Goal: Task Accomplishment & Management: Manage account settings

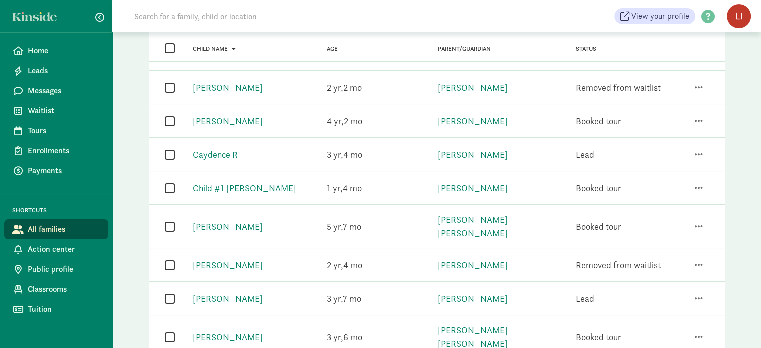
scroll to position [82, 0]
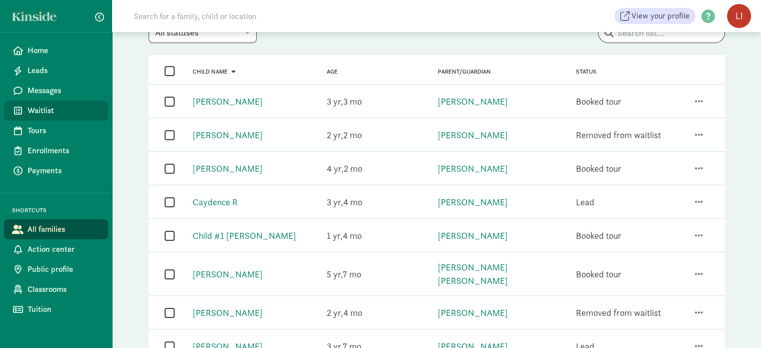
click at [47, 114] on span "Waitlist" at bounding box center [64, 111] width 73 height 12
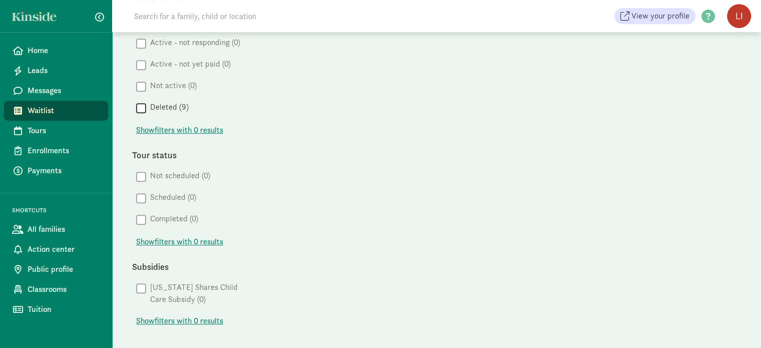
scroll to position [295, 0]
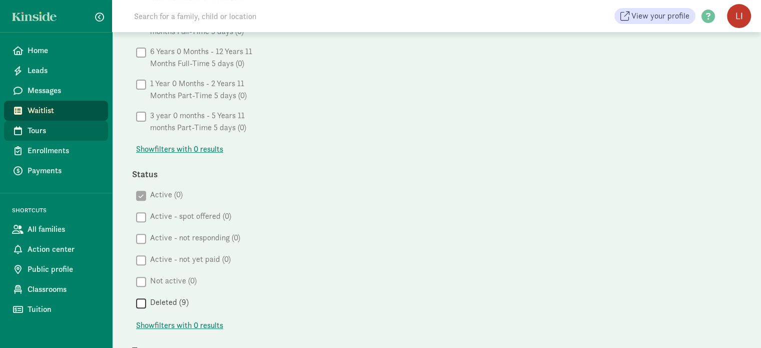
click at [43, 126] on span "Tours" at bounding box center [64, 131] width 73 height 12
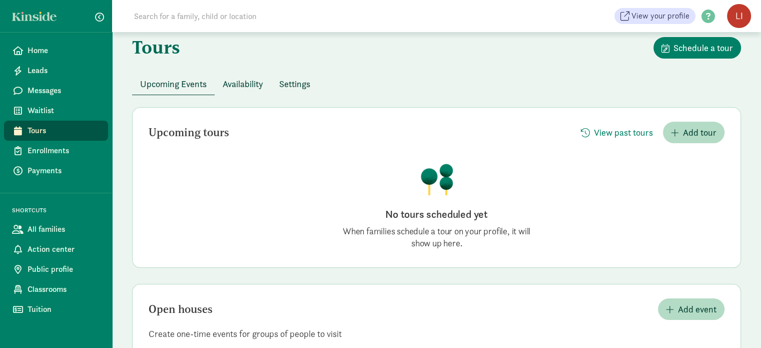
scroll to position [14, 0]
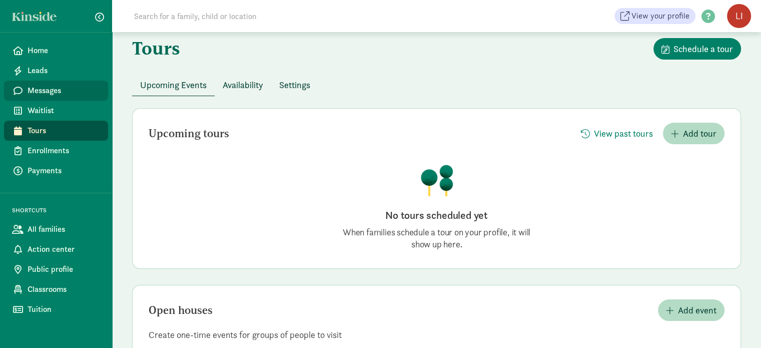
click at [48, 92] on span "Messages" at bounding box center [64, 91] width 73 height 12
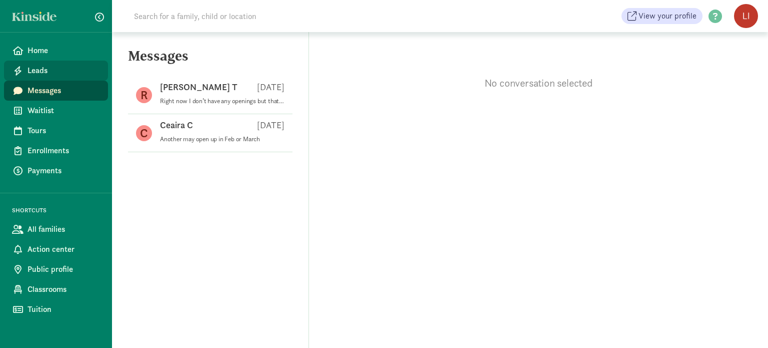
click at [40, 73] on span "Leads" at bounding box center [64, 71] width 73 height 12
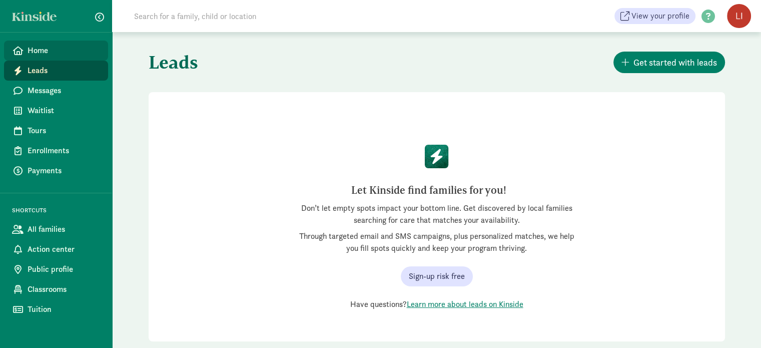
click at [39, 56] on span "Home" at bounding box center [64, 51] width 73 height 12
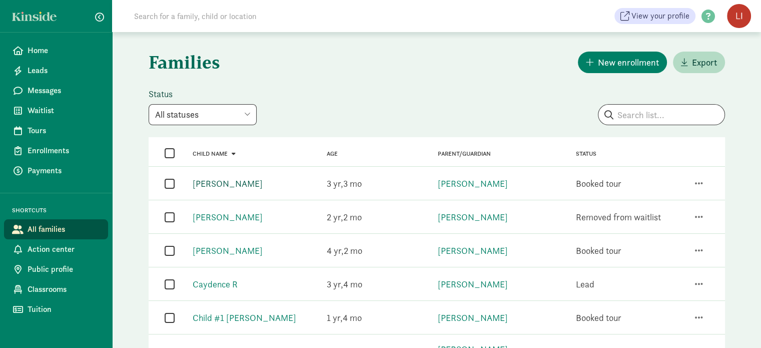
click at [217, 182] on link "[PERSON_NAME]" at bounding box center [228, 184] width 70 height 12
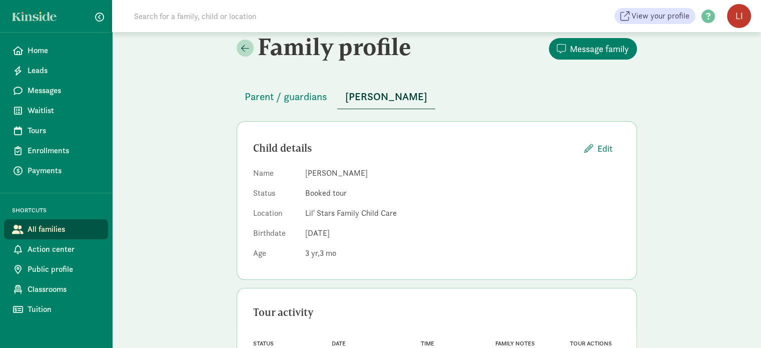
scroll to position [11, 0]
click at [243, 50] on span at bounding box center [245, 48] width 8 height 9
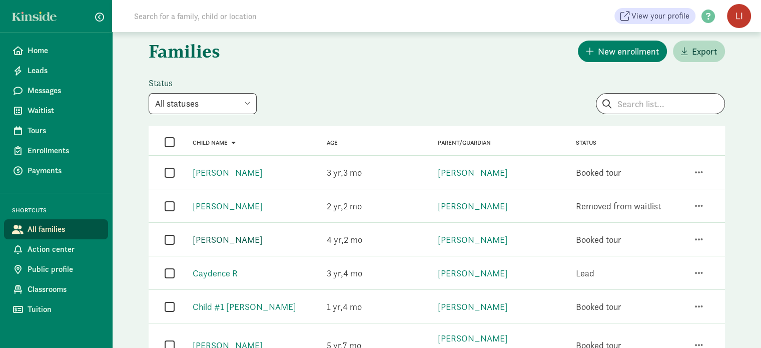
click at [236, 237] on link "[PERSON_NAME]" at bounding box center [228, 240] width 70 height 12
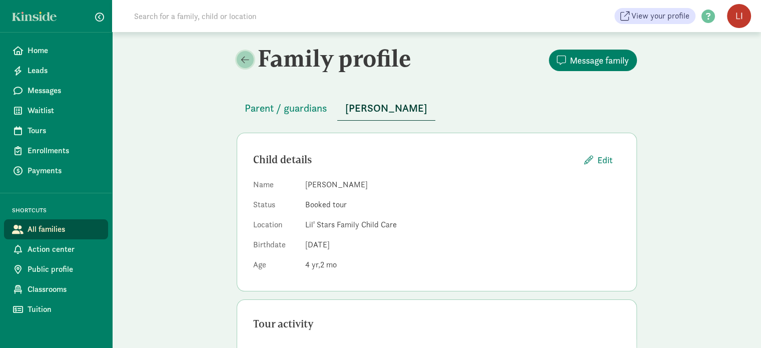
click at [245, 58] on span at bounding box center [245, 59] width 8 height 9
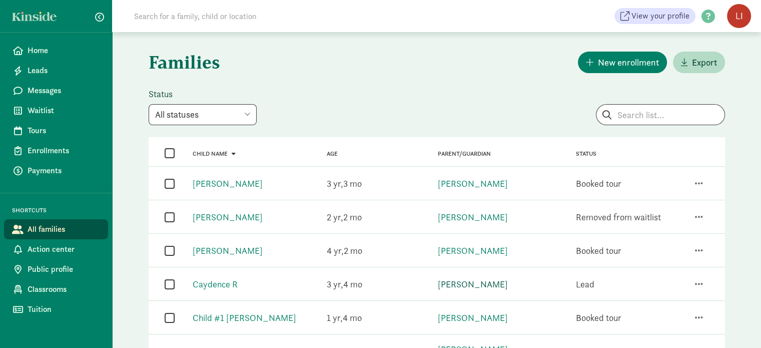
click at [468, 281] on link "[PERSON_NAME]" at bounding box center [472, 284] width 70 height 12
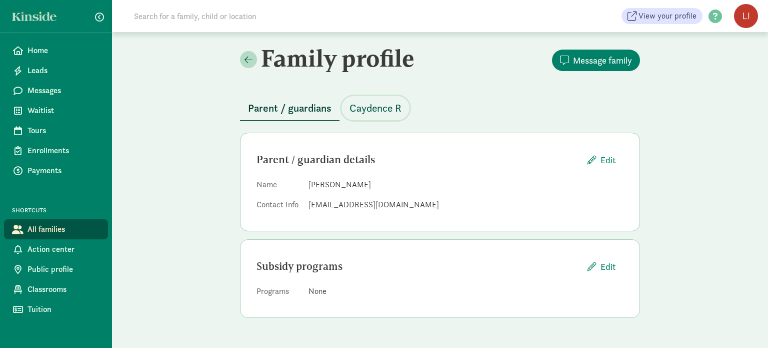
click at [356, 115] on span "Caydence R" at bounding box center [376, 108] width 52 height 16
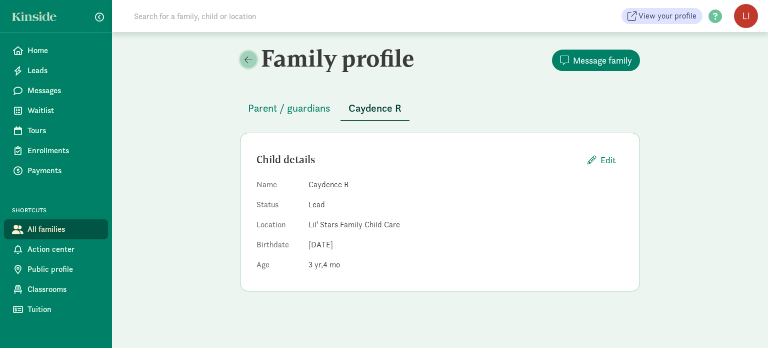
click at [245, 57] on span at bounding box center [249, 59] width 8 height 9
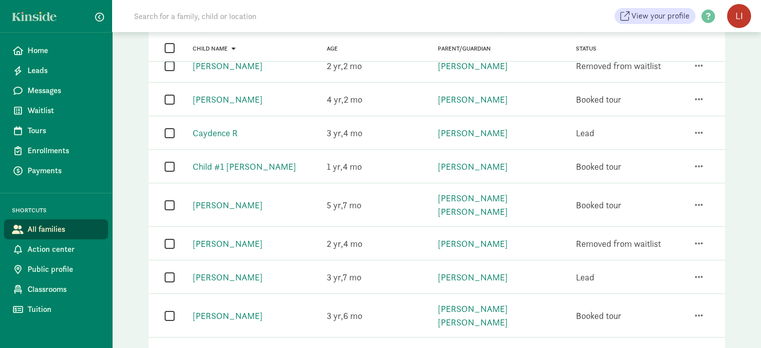
scroll to position [154, 0]
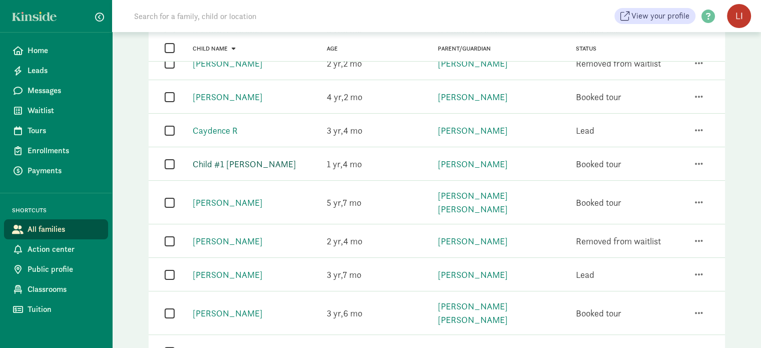
click at [263, 162] on link "Child #1 [PERSON_NAME]" at bounding box center [245, 164] width 104 height 12
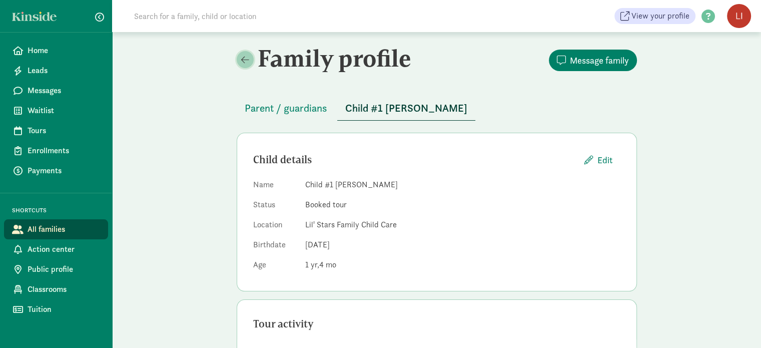
click at [243, 57] on span at bounding box center [245, 59] width 8 height 9
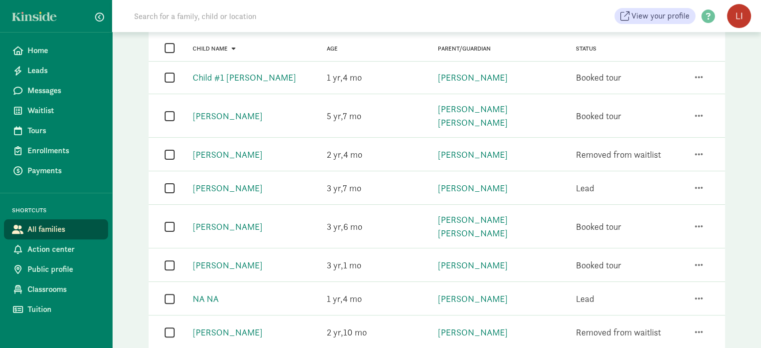
scroll to position [242, 0]
click at [211, 291] on link "NA NA" at bounding box center [206, 297] width 26 height 12
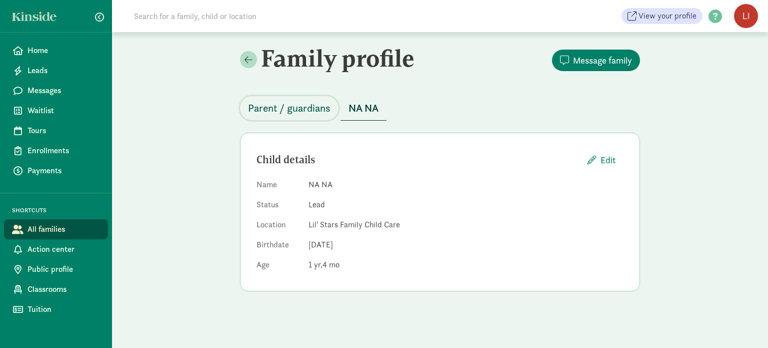
click at [296, 106] on span "Parent / guardians" at bounding box center [289, 108] width 83 height 16
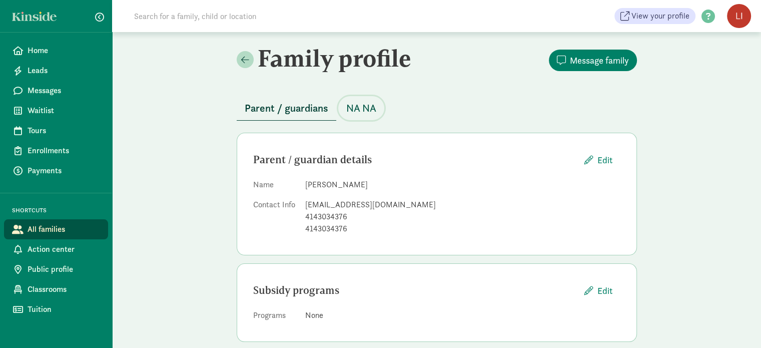
click at [361, 106] on span "NA NA" at bounding box center [361, 108] width 30 height 16
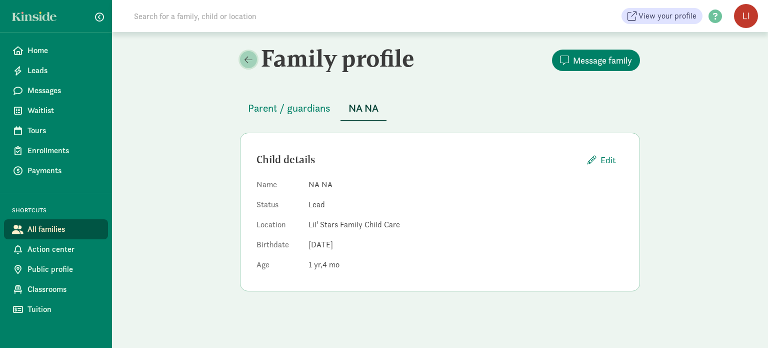
click at [250, 67] on link at bounding box center [248, 59] width 17 height 17
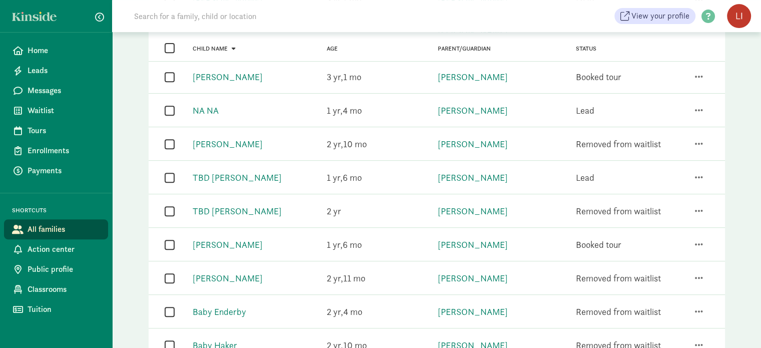
scroll to position [431, 0]
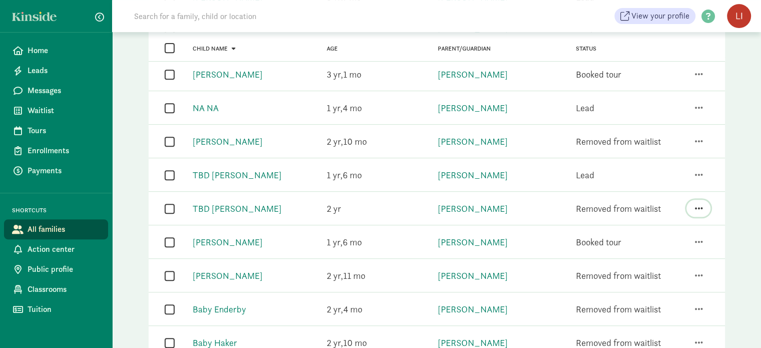
click at [701, 204] on span "button" at bounding box center [698, 208] width 8 height 9
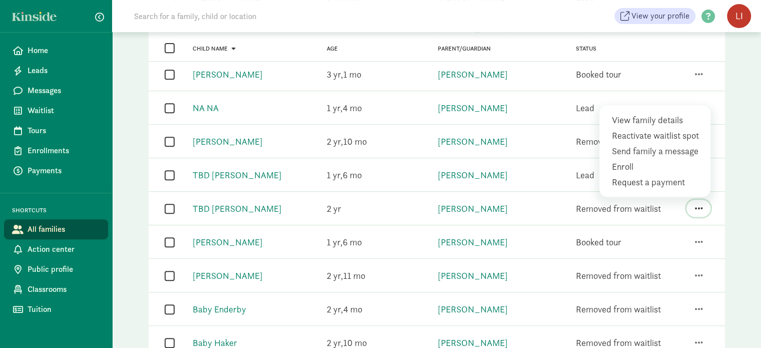
click at [701, 204] on span "button" at bounding box center [698, 208] width 8 height 9
click at [168, 202] on input "checkbox" at bounding box center [170, 209] width 10 height 14
checkbox input "true"
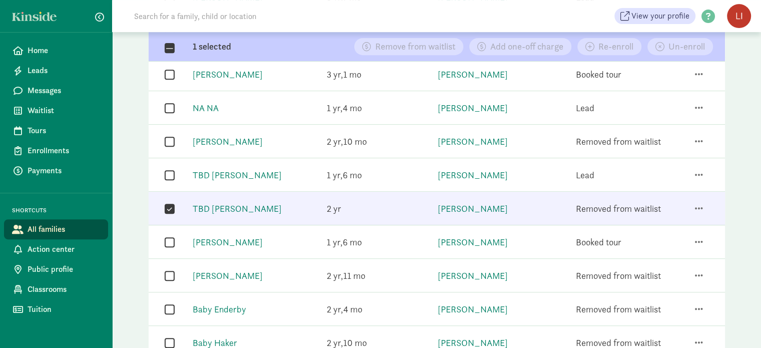
click at [165, 135] on input "checkbox" at bounding box center [170, 142] width 10 height 14
checkbox input "true"
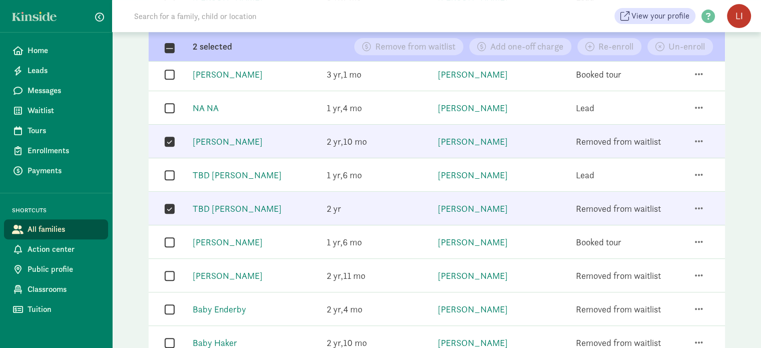
click at [168, 269] on input "checkbox" at bounding box center [170, 276] width 10 height 14
checkbox input "true"
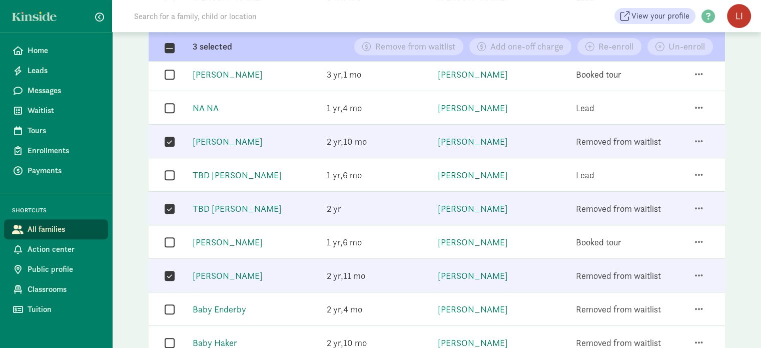
click at [171, 302] on input "checkbox" at bounding box center [170, 309] width 10 height 14
checkbox input "true"
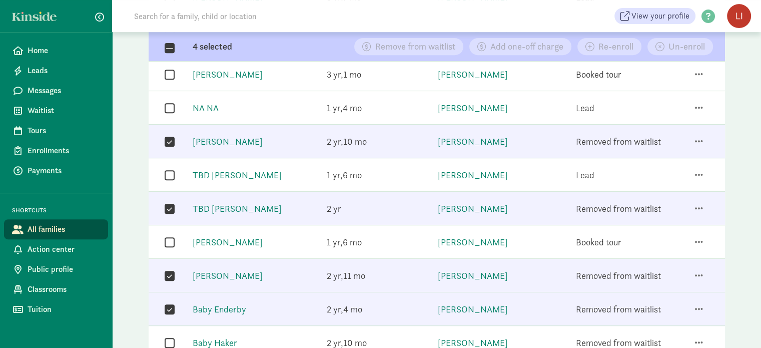
click at [169, 336] on input "checkbox" at bounding box center [170, 343] width 10 height 14
checkbox input "true"
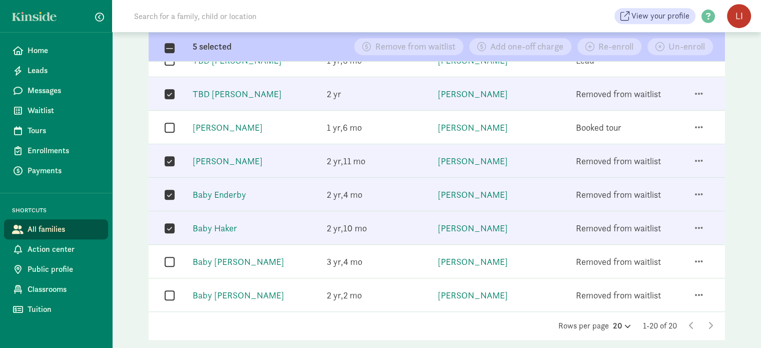
scroll to position [547, 0]
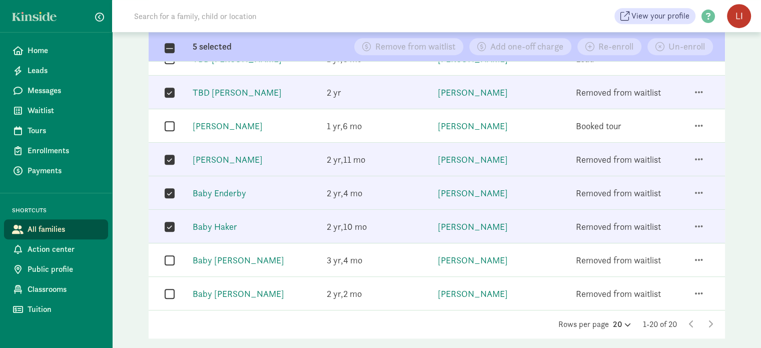
click at [171, 253] on input "checkbox" at bounding box center [170, 260] width 10 height 14
checkbox input "true"
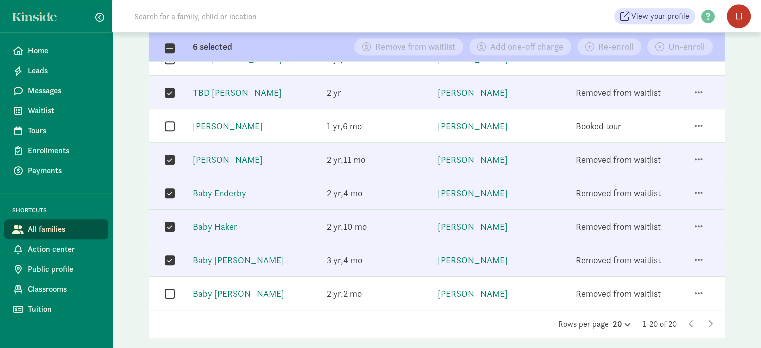
click at [171, 287] on input "checkbox" at bounding box center [170, 294] width 10 height 14
checkbox input "true"
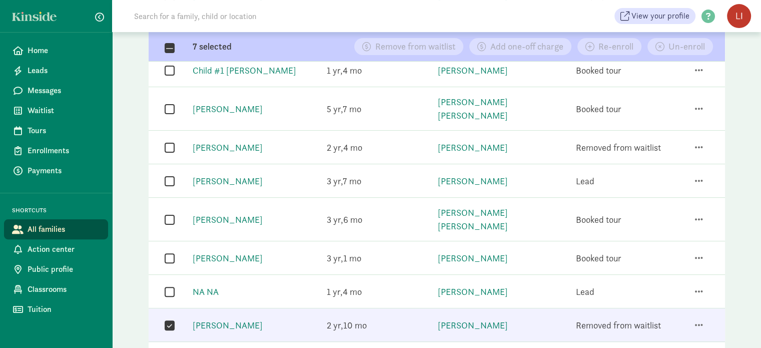
scroll to position [243, 0]
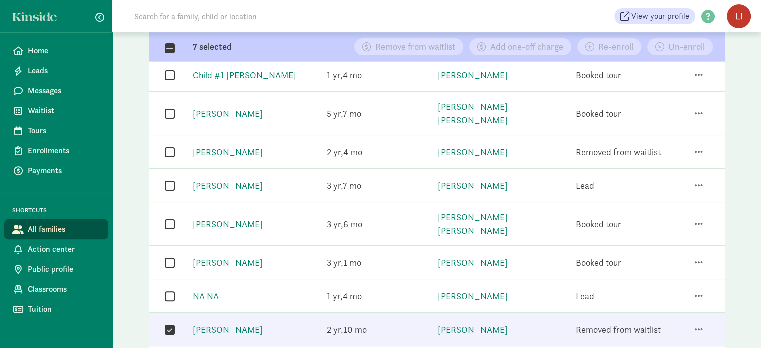
click at [170, 145] on input "checkbox" at bounding box center [170, 152] width 10 height 14
checkbox input "true"
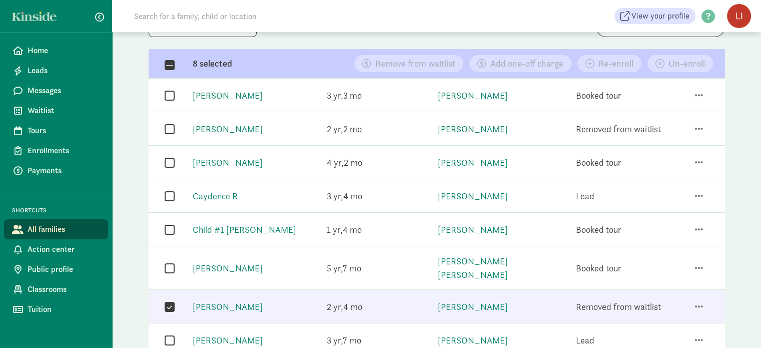
scroll to position [84, 0]
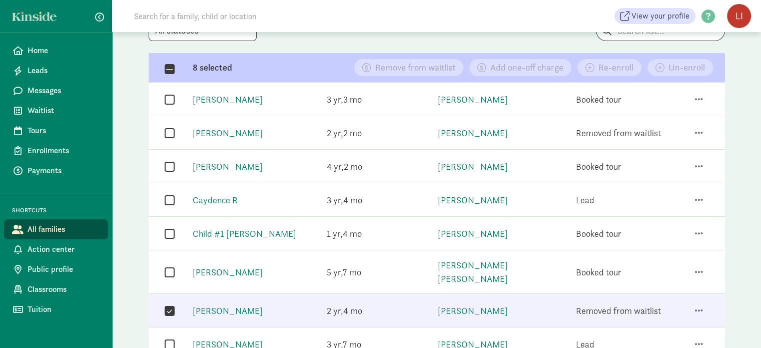
click at [172, 130] on input "checkbox" at bounding box center [170, 133] width 10 height 14
checkbox input "true"
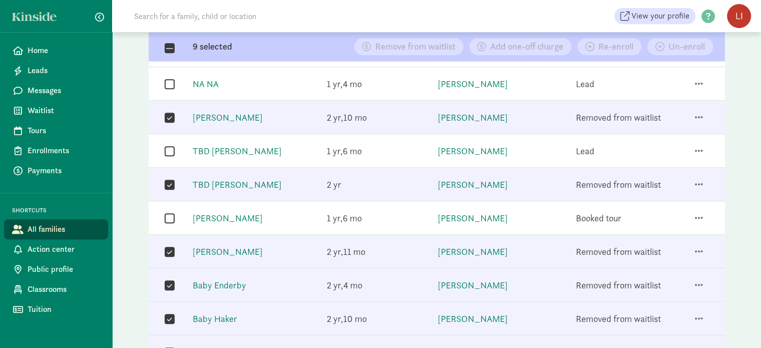
scroll to position [454, 0]
click at [234, 213] on link "[PERSON_NAME]" at bounding box center [228, 219] width 70 height 12
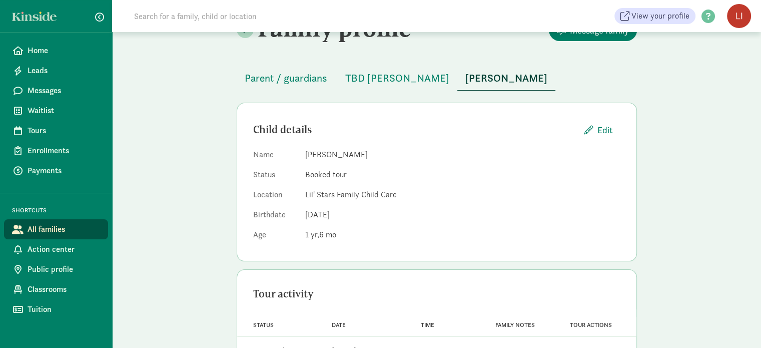
scroll to position [23, 0]
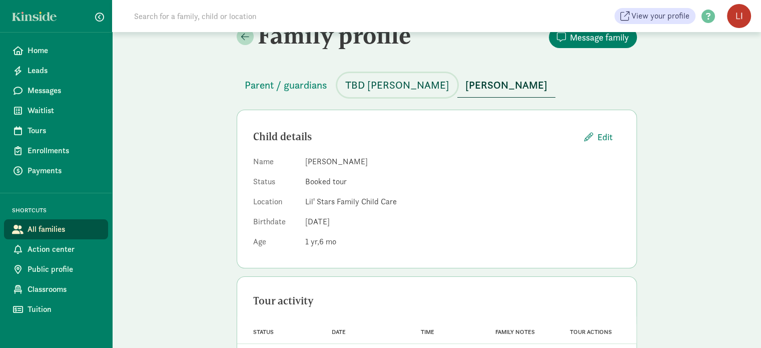
click at [376, 81] on span "TBD [PERSON_NAME]" at bounding box center [397, 85] width 104 height 16
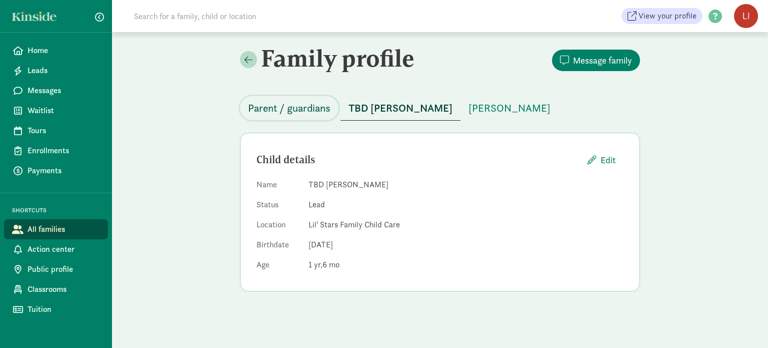
click at [313, 110] on span "Parent / guardians" at bounding box center [289, 108] width 83 height 16
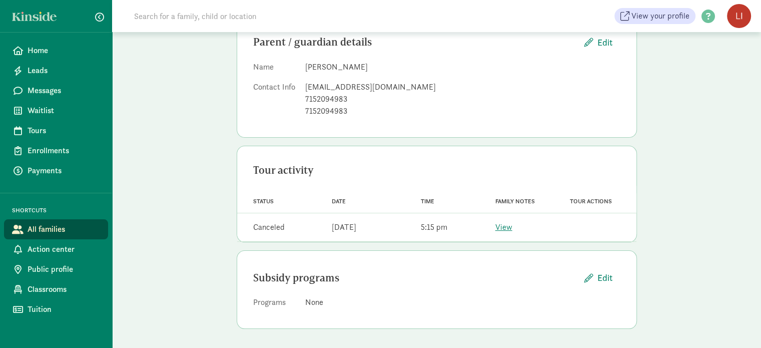
scroll to position [26, 0]
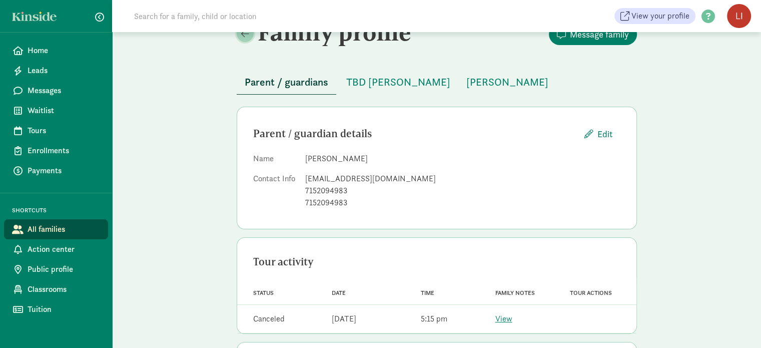
click at [246, 40] on link at bounding box center [245, 33] width 17 height 17
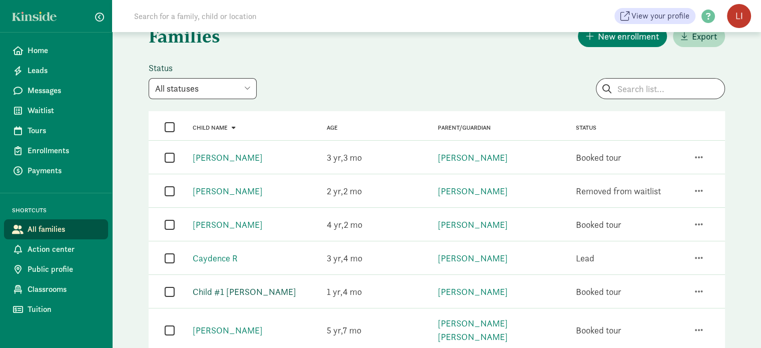
click at [221, 292] on link "Child #1 [PERSON_NAME]" at bounding box center [245, 292] width 104 height 12
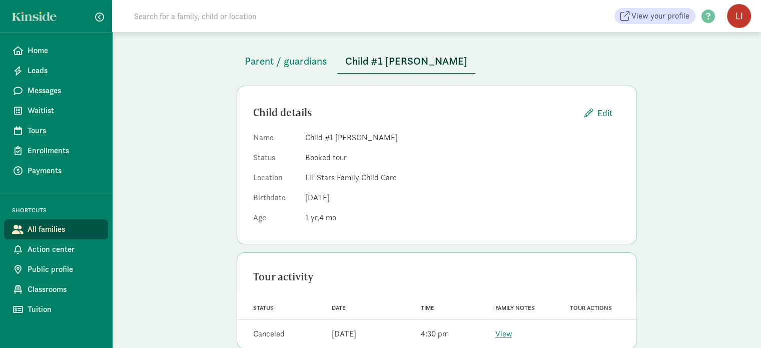
scroll to position [68, 0]
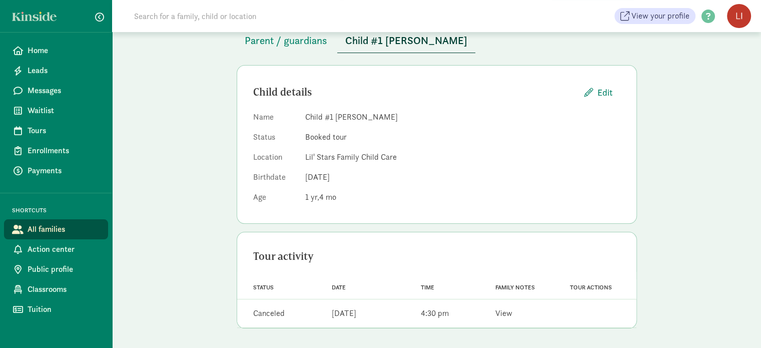
click at [511, 312] on link "View" at bounding box center [503, 313] width 17 height 11
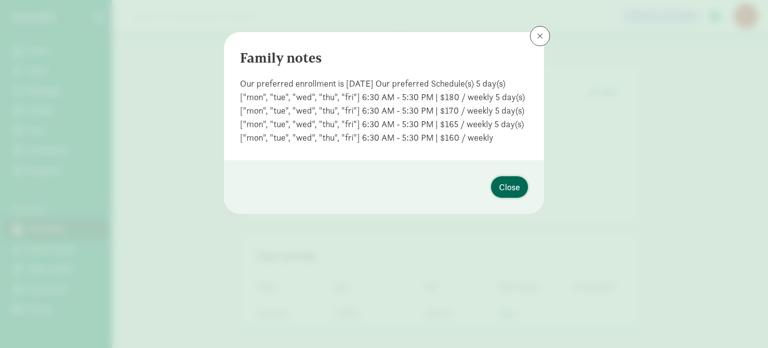
click at [510, 190] on span "Close" at bounding box center [509, 187] width 21 height 14
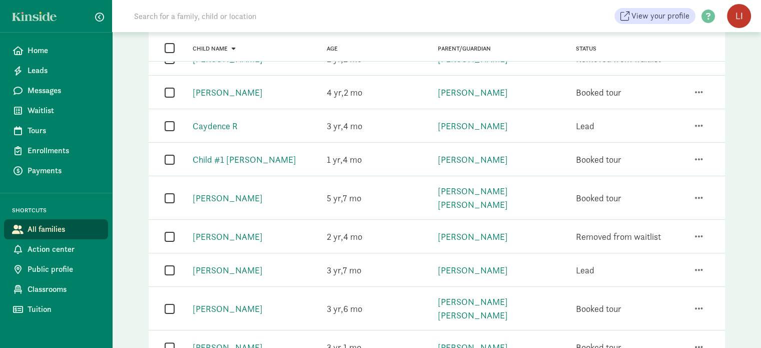
scroll to position [154, 0]
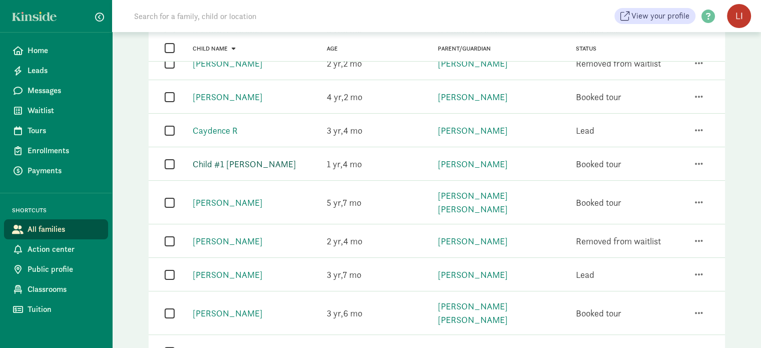
click at [248, 162] on link "Child #1 [PERSON_NAME]" at bounding box center [245, 164] width 104 height 12
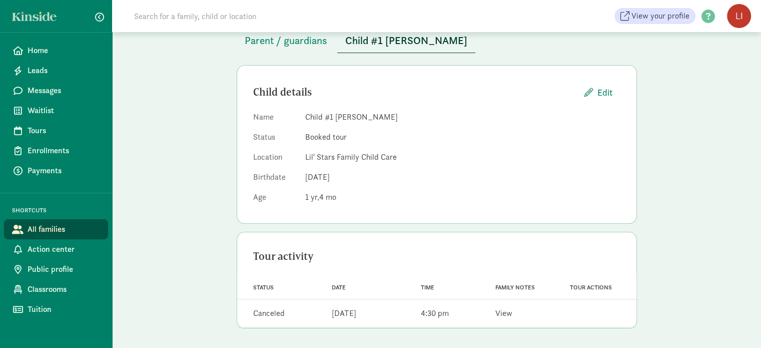
click at [504, 312] on link "View" at bounding box center [503, 313] width 17 height 11
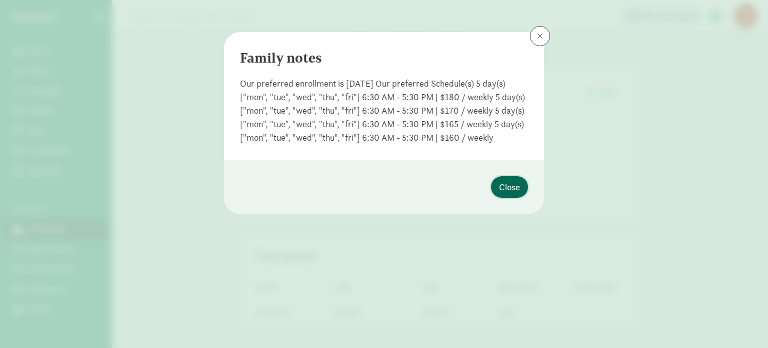
click at [499, 179] on button "Close" at bounding box center [509, 187] width 37 height 22
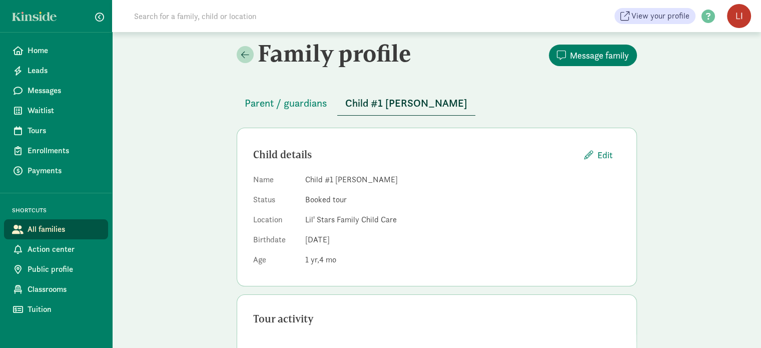
scroll to position [0, 0]
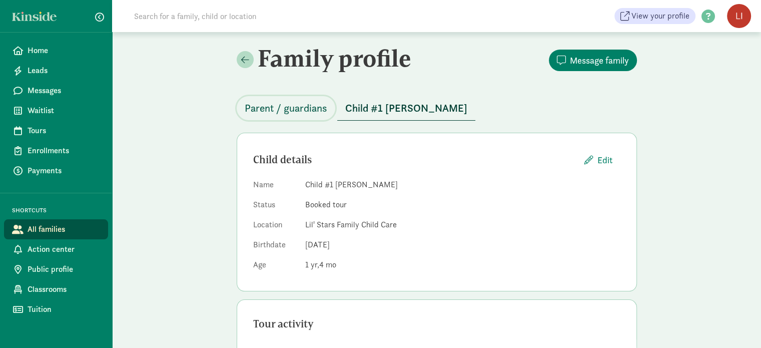
click at [302, 105] on span "Parent / guardians" at bounding box center [286, 108] width 83 height 16
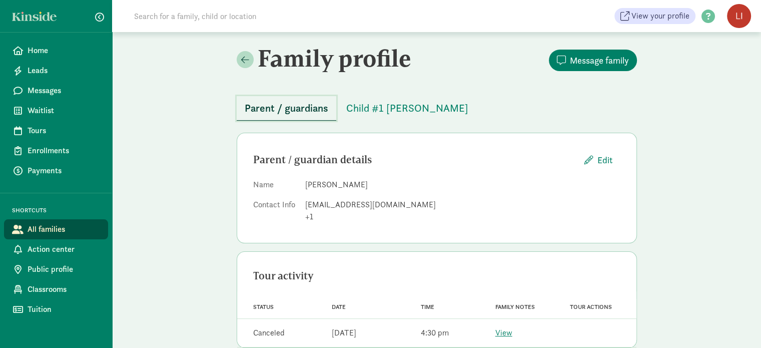
click at [302, 105] on span "Parent / guardians" at bounding box center [287, 108] width 84 height 16
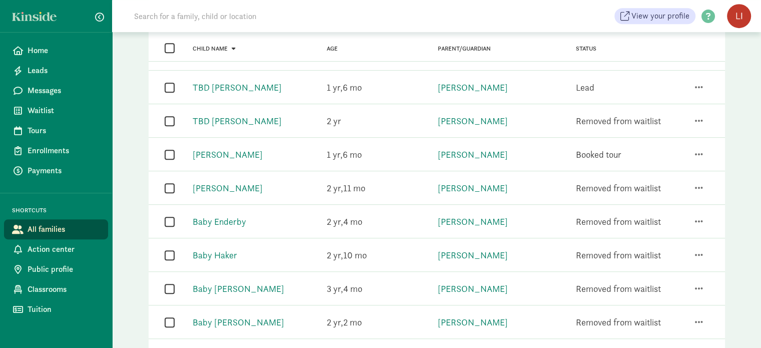
scroll to position [547, 0]
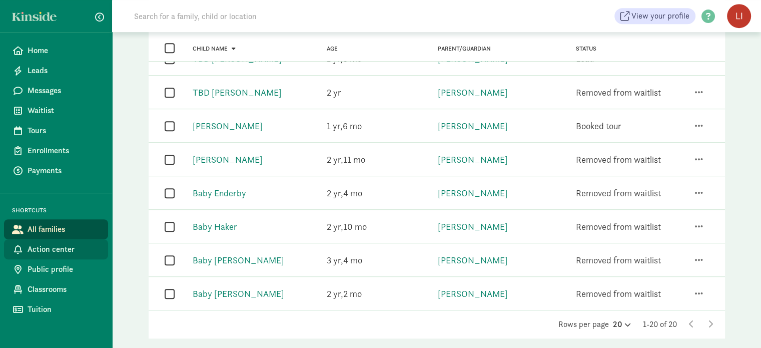
click at [52, 250] on span "Action center" at bounding box center [64, 249] width 73 height 12
